Goal: Find contact information: Find contact information

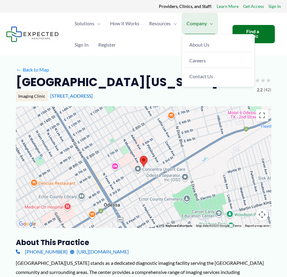
click at [206, 23] on span "Company" at bounding box center [196, 23] width 20 height 21
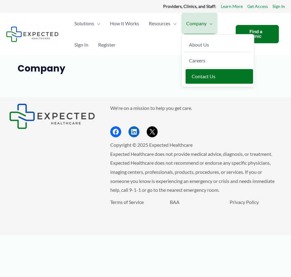
click at [202, 80] on link "Contact Us" at bounding box center [219, 76] width 67 height 14
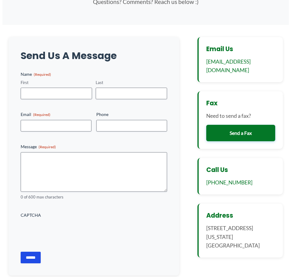
scroll to position [61, 0]
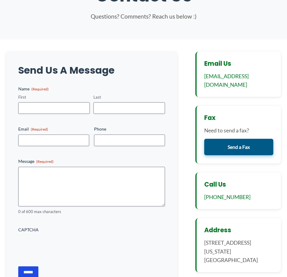
click at [235, 139] on link "Send a Fax" at bounding box center [238, 147] width 69 height 16
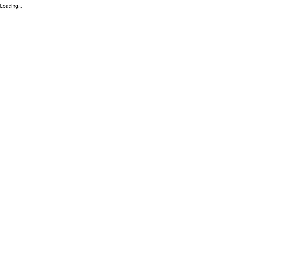
scroll to position [0, 0]
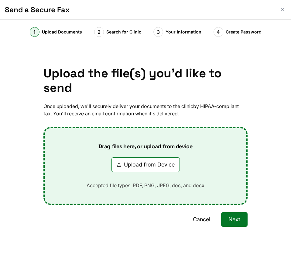
click at [281, 5] on div "Send a Secure Fax" at bounding box center [145, 9] width 291 height 19
click at [284, 8] on icon "Close" at bounding box center [282, 9] width 5 height 5
